Goal: Submit feedback/report problem

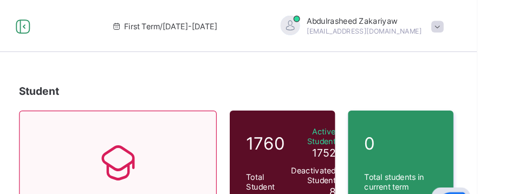
click at [474, 162] on div "0 Total students in current term" at bounding box center [468, 135] width 88 height 87
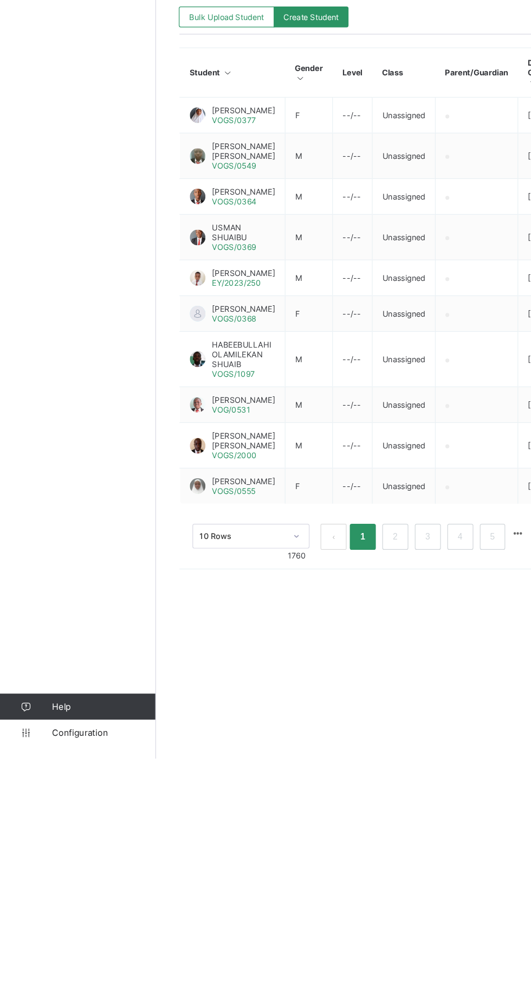
click at [61, 194] on span "Help" at bounding box center [86, 964] width 86 height 9
click at [324, 194] on html "First Term / [DATE]-[DATE] [PERSON_NAME] [PERSON_NAME][EMAIL_ADDRESS][DOMAIN_NA…" at bounding box center [265, 504] width 531 height 1008
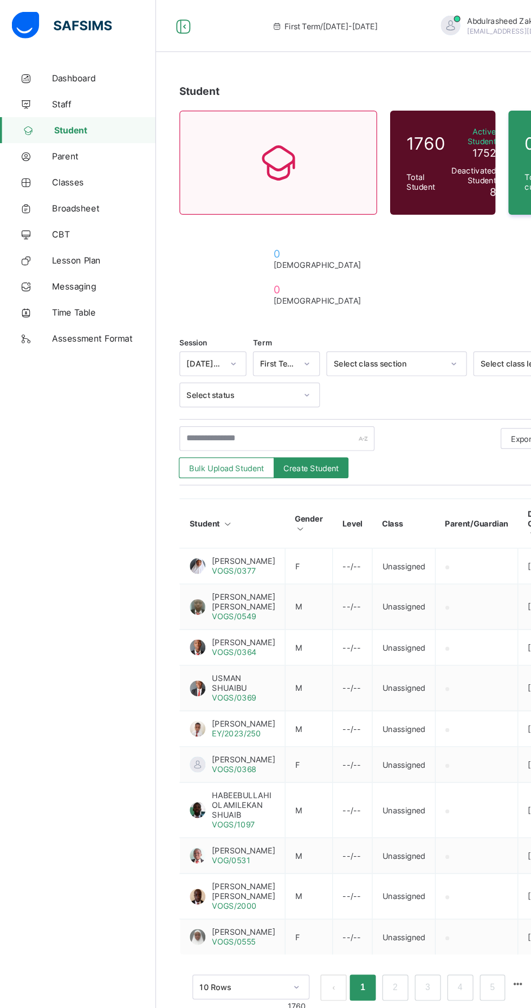
click at [82, 59] on link "Dashboard" at bounding box center [65, 65] width 130 height 22
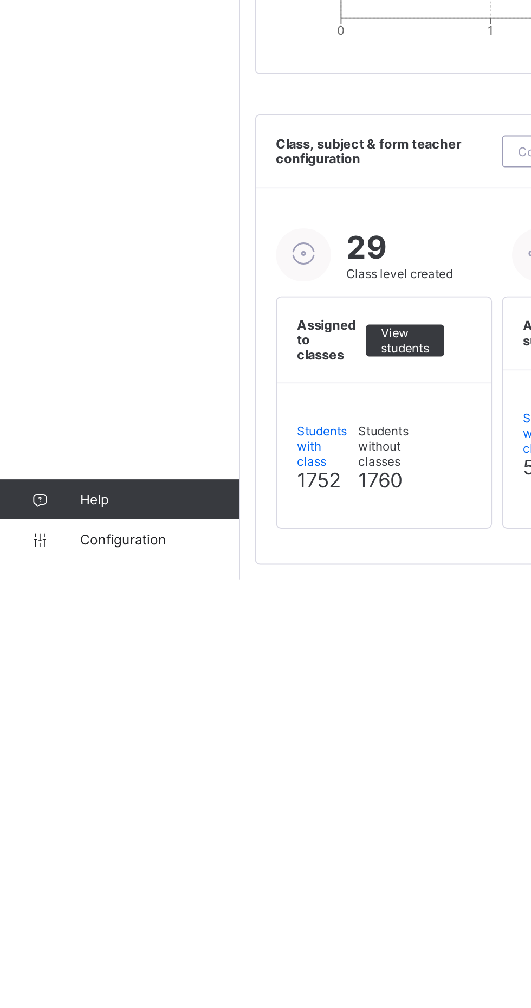
scroll to position [573, 0]
click at [55, 194] on link "Help" at bounding box center [65, 965] width 130 height 22
click at [54, 194] on span "Help" at bounding box center [86, 964] width 86 height 9
click at [54, 194] on div "Dashboard Staff Student Parent Classes Broadsheet CBT Lesson Plan Messaging Tim…" at bounding box center [65, 525] width 130 height 965
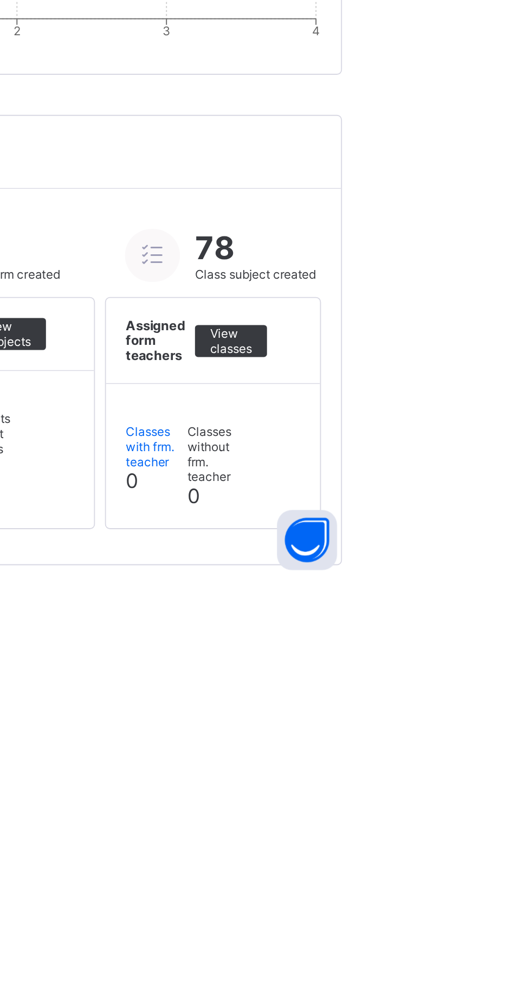
click at [521, 194] on button "Open asap" at bounding box center [504, 986] width 33 height 33
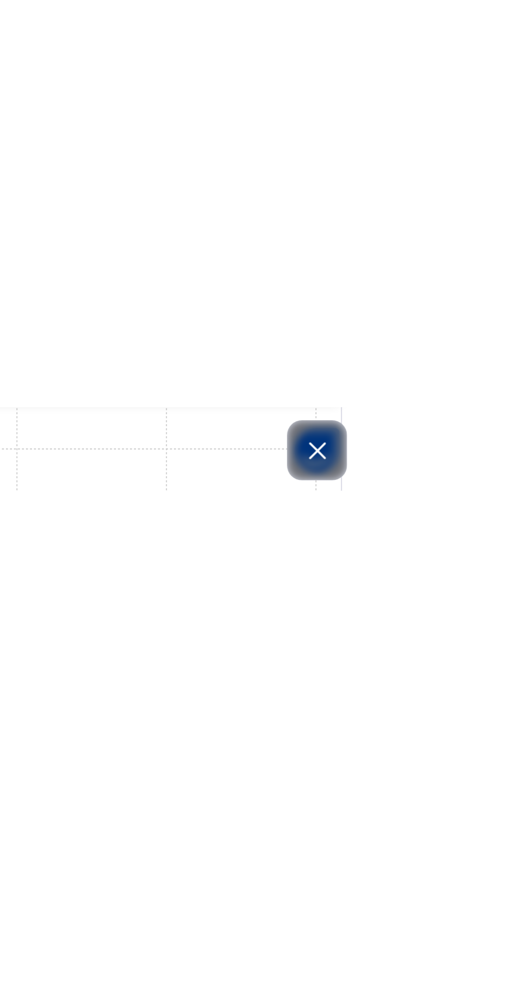
scroll to position [573, 0]
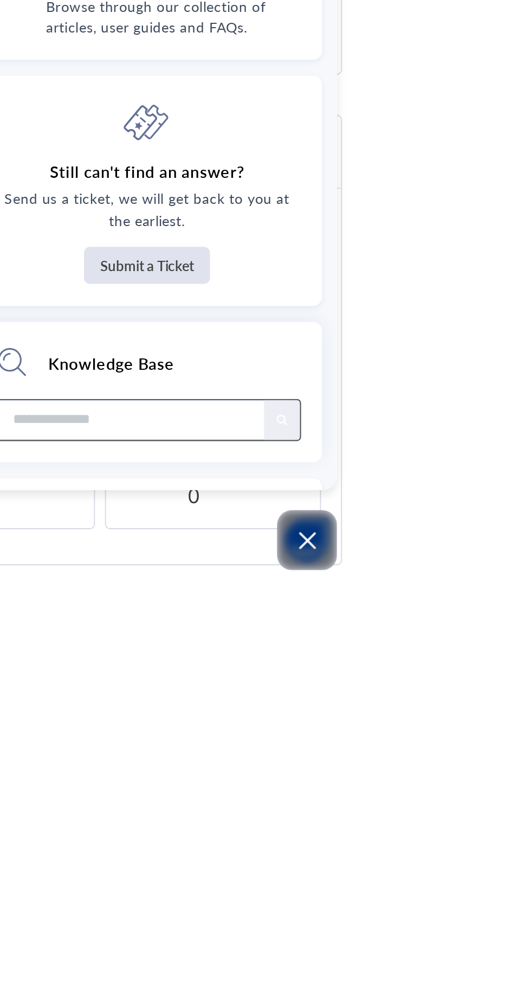
click at [474, 194] on input "Module search widget" at bounding box center [409, 921] width 130 height 21
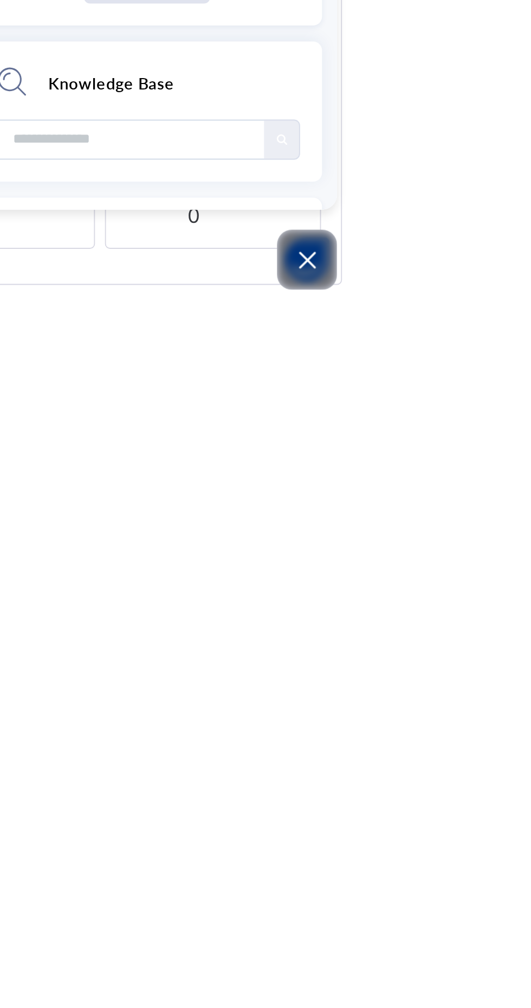
scroll to position [671, 0]
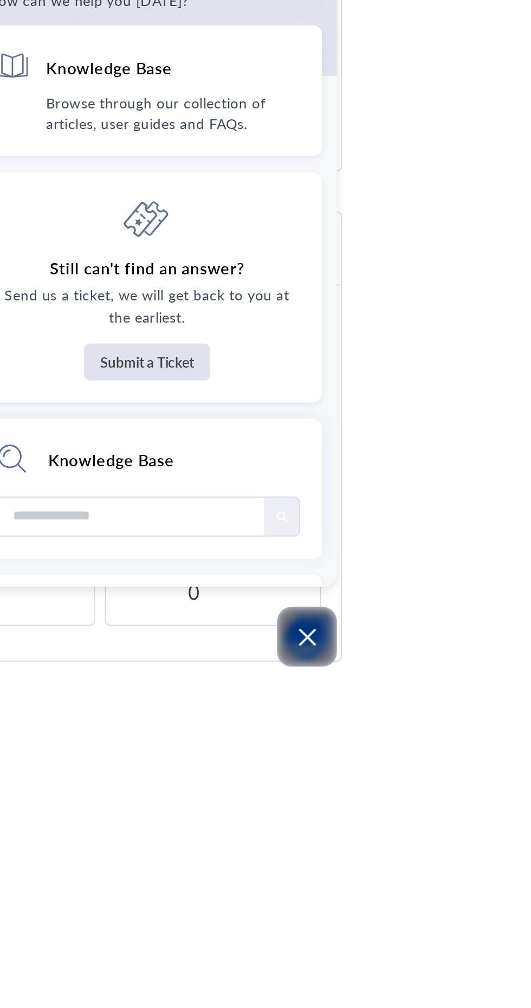
click at [474, 194] on input "Module search widget" at bounding box center [409, 921] width 130 height 21
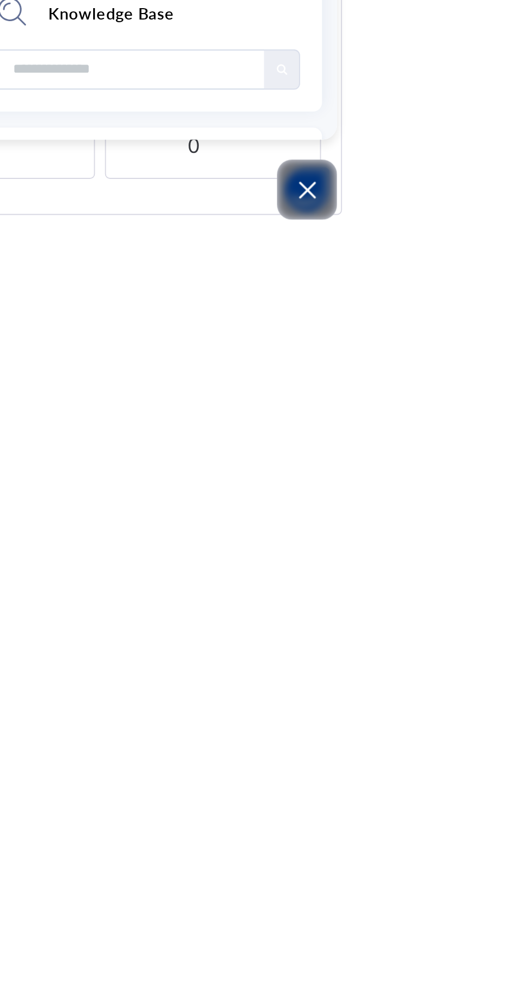
type input "*"
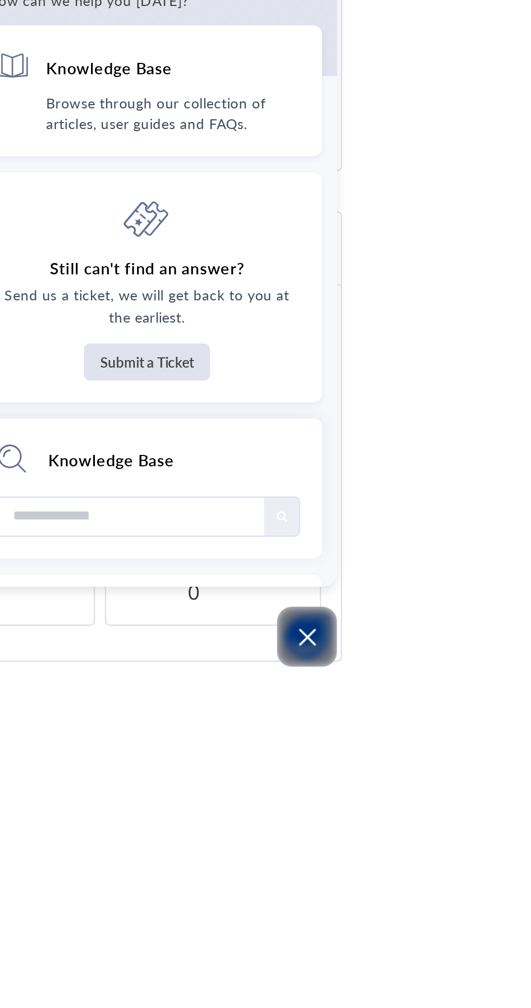
click at [474, 194] on input "Module search widget" at bounding box center [409, 921] width 130 height 21
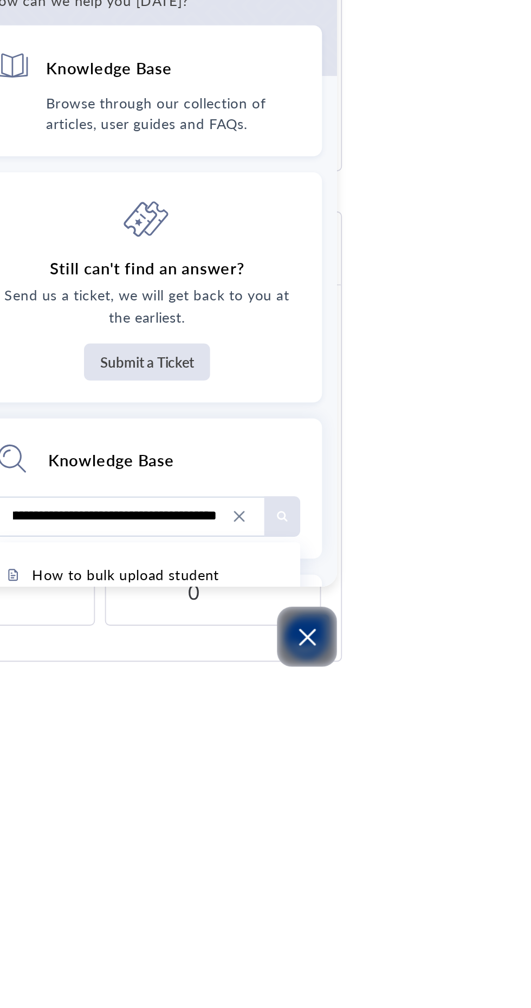
click at [457, 194] on input "**********" at bounding box center [400, 921] width 113 height 21
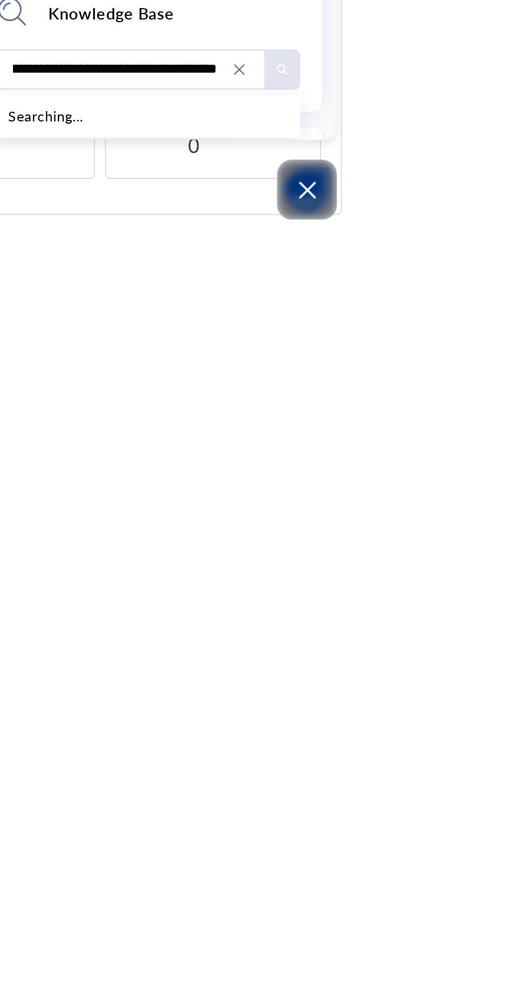
scroll to position [0, 797]
type input "**********"
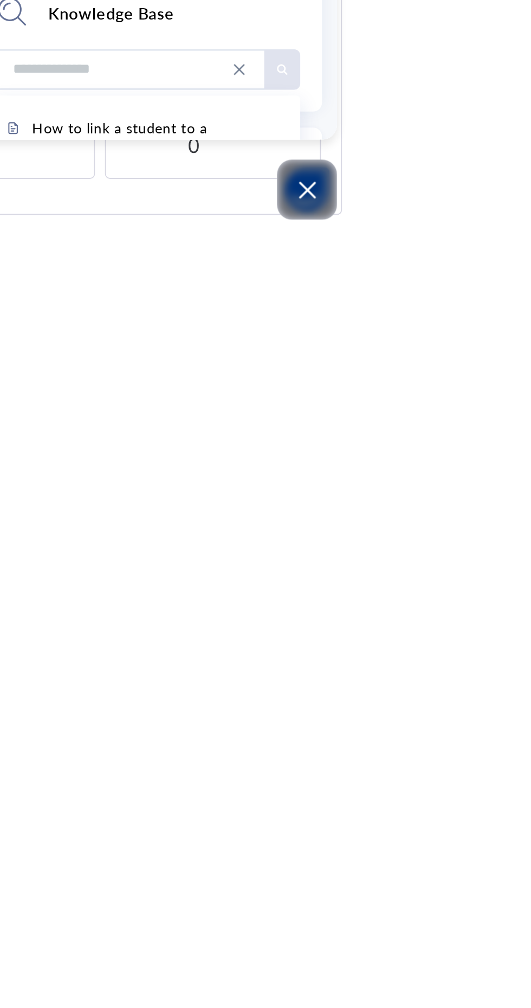
scroll to position [0, 0]
click at [452, 194] on button "Submit a Ticket" at bounding box center [417, 837] width 68 height 20
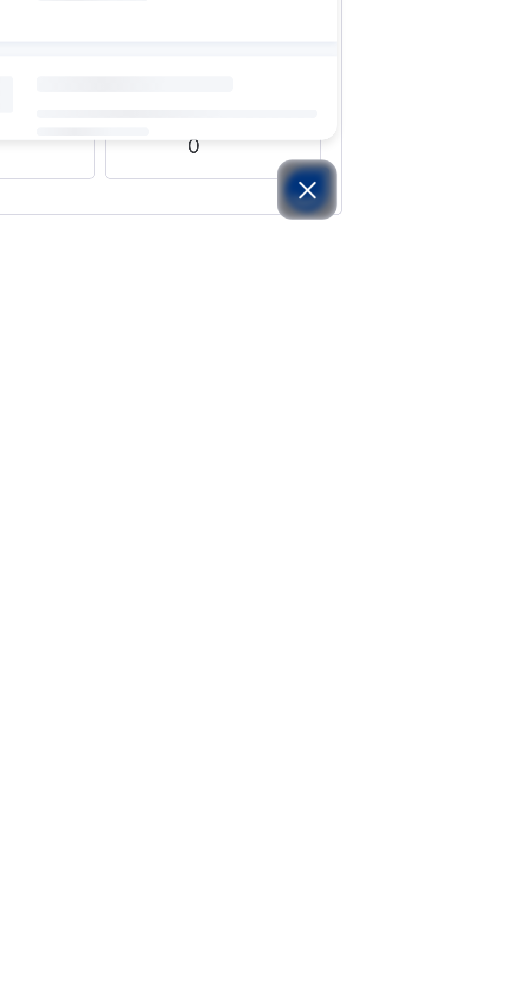
scroll to position [671, 0]
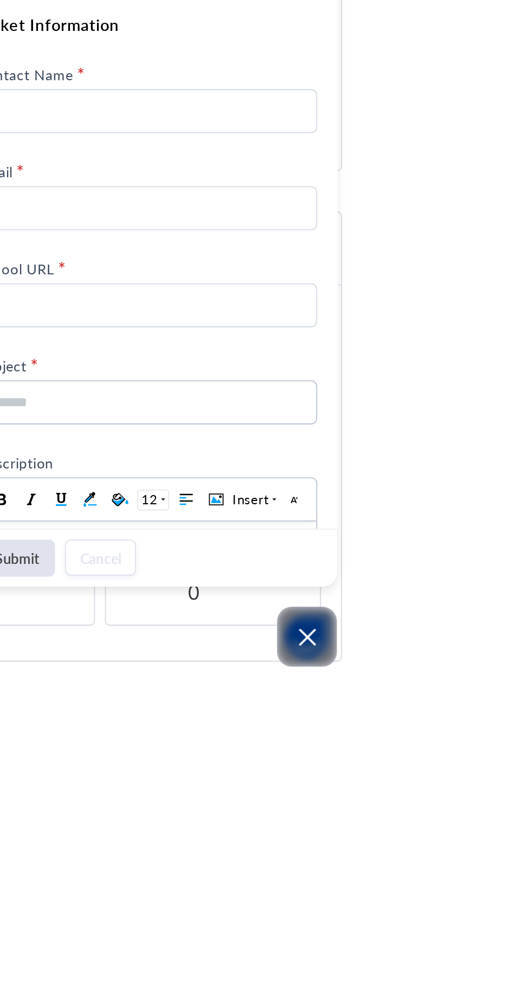
click at [484, 194] on input "Contact Name" at bounding box center [417, 702] width 184 height 24
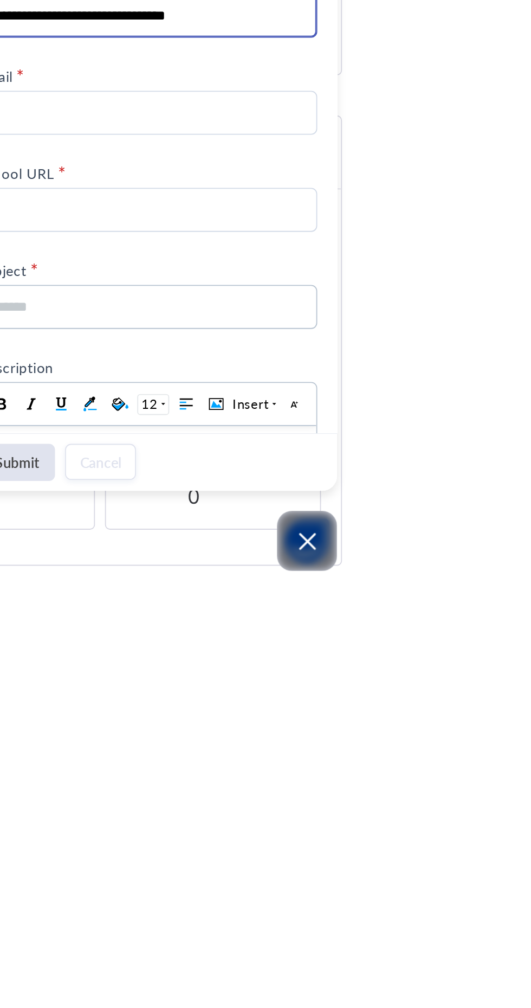
type input "**********"
click at [441, 194] on input "Email" at bounding box center [417, 754] width 184 height 24
type input "**********"
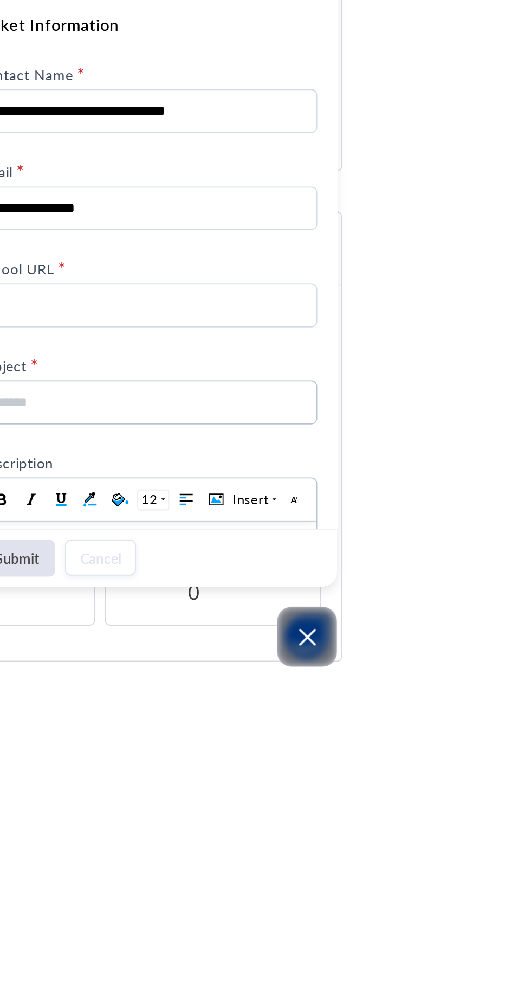
scroll to position [670, 0]
click at [496, 194] on input "School URL" at bounding box center [417, 807] width 184 height 24
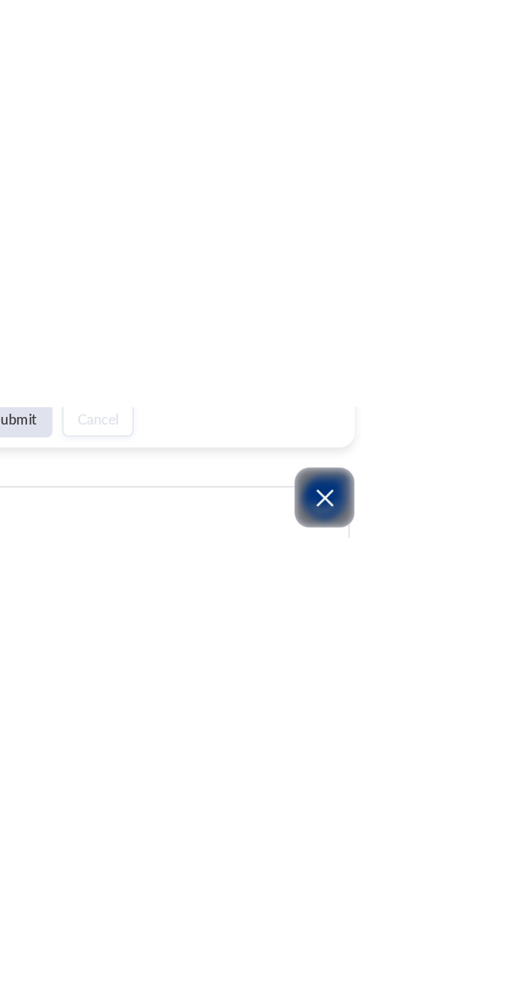
scroll to position [671, 0]
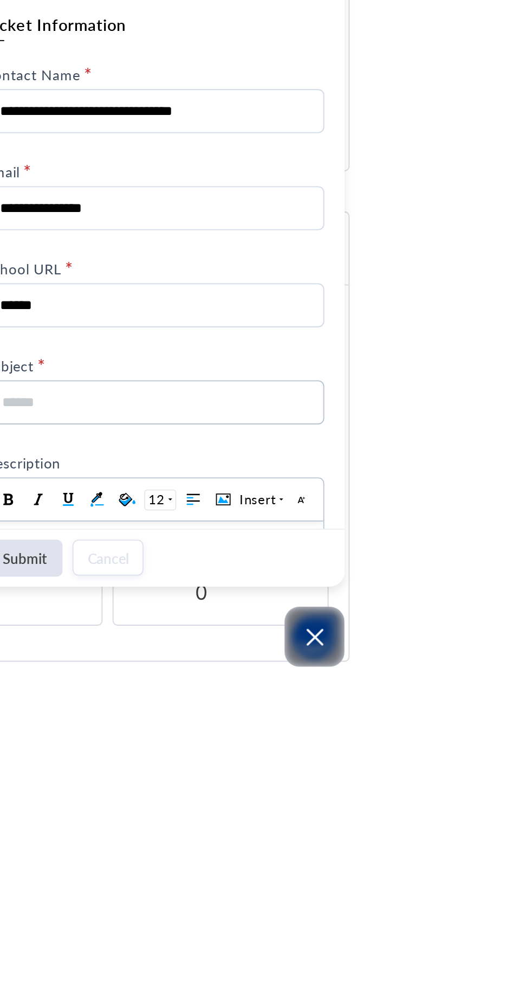
click at [497, 194] on input "******" at bounding box center [417, 807] width 184 height 24
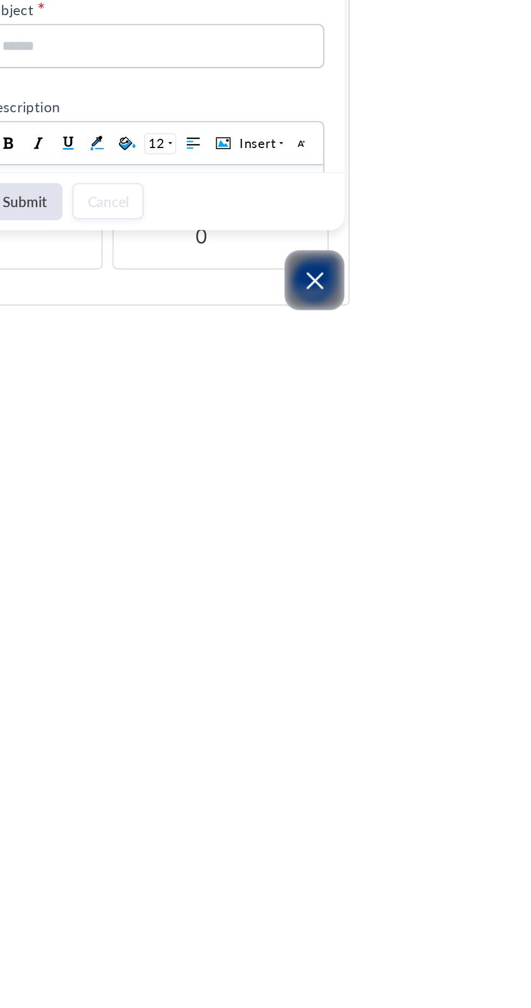
click at [487, 194] on input "******" at bounding box center [417, 807] width 184 height 24
type input "**********"
click at [445, 194] on input at bounding box center [414, 859] width 161 height 23
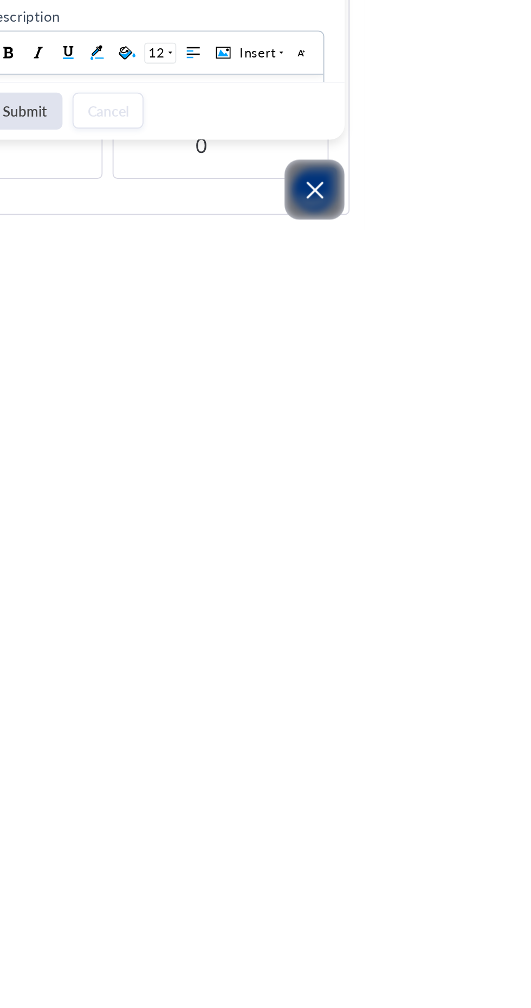
scroll to position [671, 0]
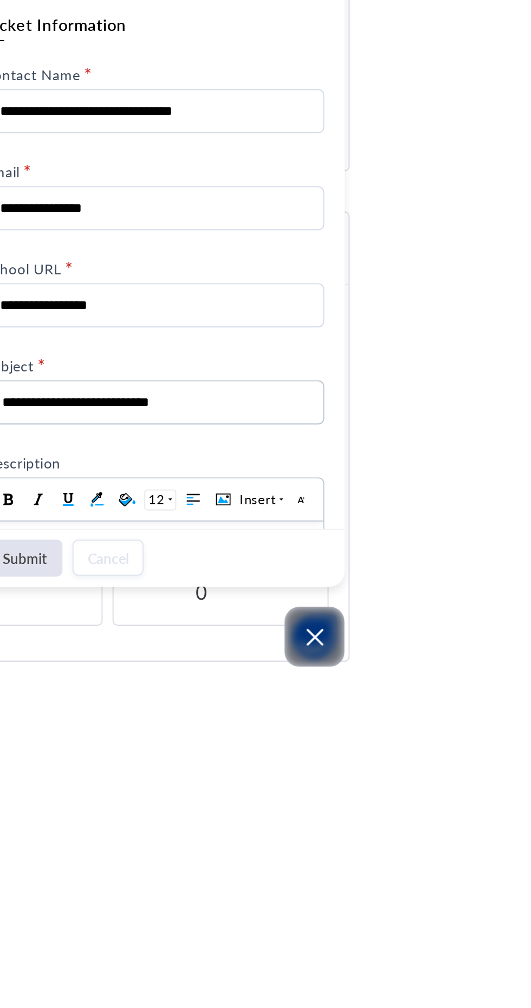
type input "**********"
click at [487, 194] on div "Description" at bounding box center [417, 892] width 184 height 9
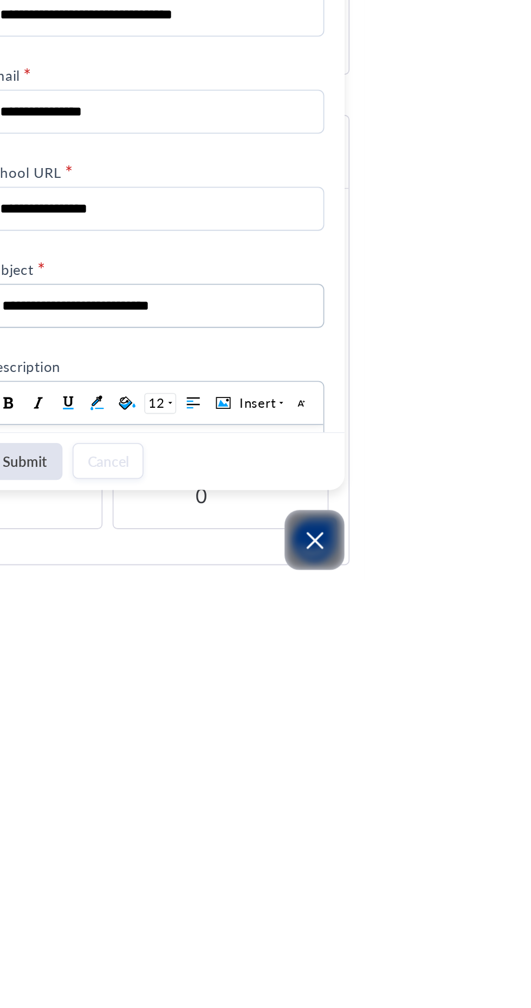
scroll to position [574, 0]
click at [368, 194] on button "Submit" at bounding box center [346, 944] width 41 height 20
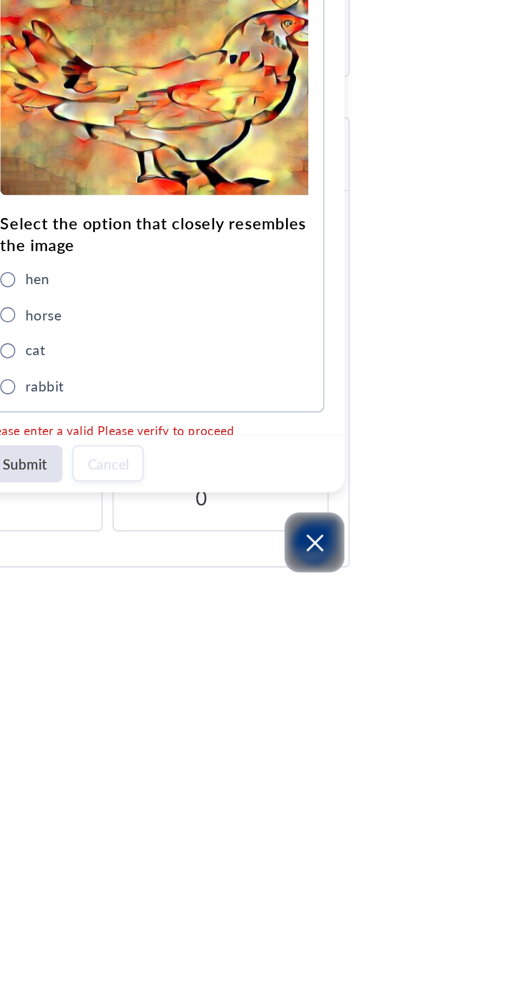
click at [361, 194] on div "hen" at bounding box center [347, 844] width 27 height 12
click at [368, 194] on button "Submit" at bounding box center [346, 944] width 41 height 20
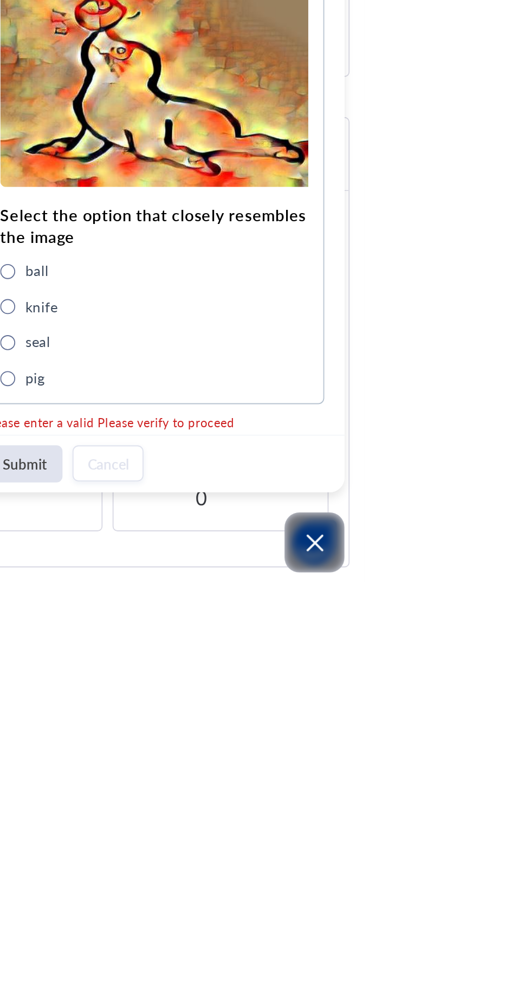
click at [358, 194] on div "pig" at bounding box center [346, 897] width 24 height 12
click at [368, 194] on button "Submit" at bounding box center [346, 944] width 41 height 20
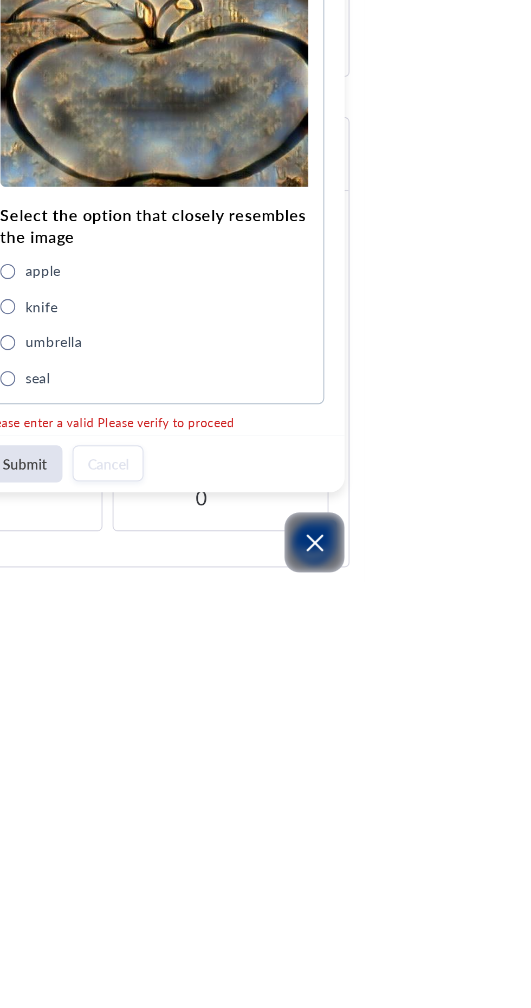
click at [342, 194] on span "apple" at bounding box center [338, 840] width 8 height 8
click at [368, 194] on button "Submit" at bounding box center [346, 944] width 41 height 20
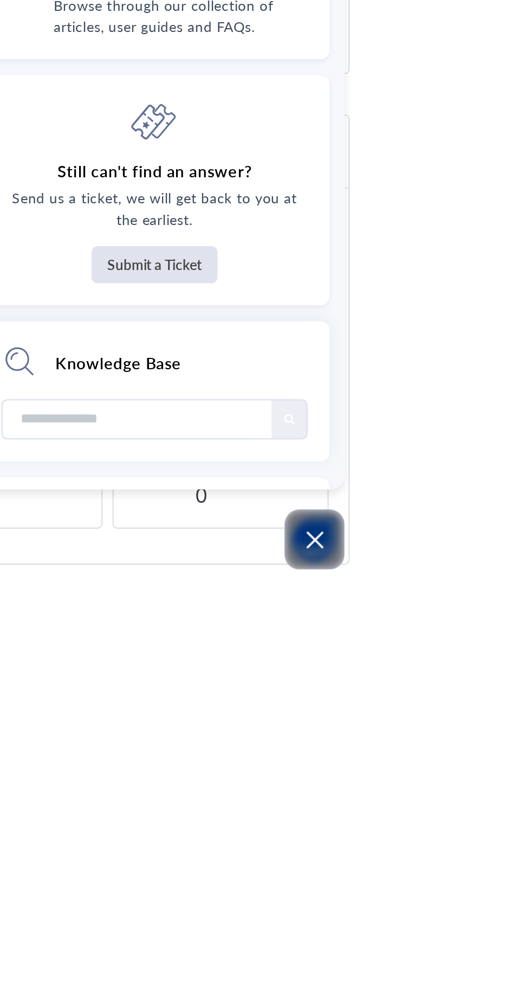
scroll to position [573, 0]
click at [452, 194] on button "Submit a Ticket" at bounding box center [417, 837] width 68 height 20
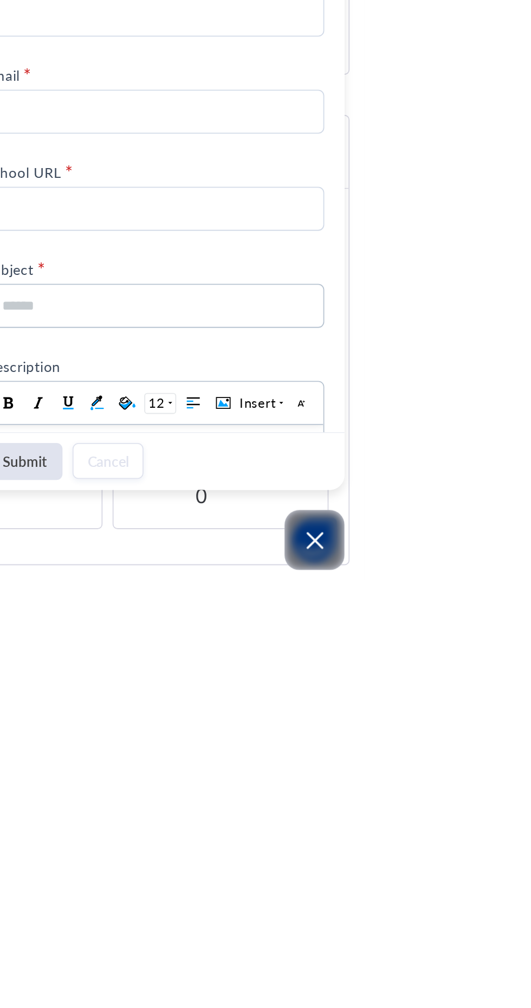
scroll to position [574, 0]
click at [521, 194] on button "Open asap" at bounding box center [504, 986] width 33 height 33
